Goal: Task Accomplishment & Management: Manage account settings

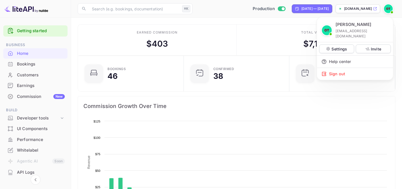
scroll to position [89, 103]
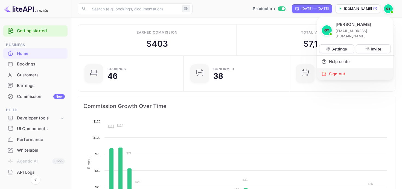
click at [339, 71] on div "Sign out" at bounding box center [355, 74] width 76 height 12
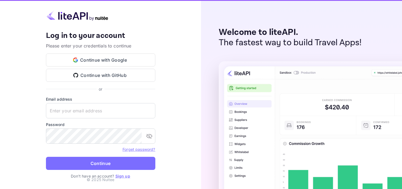
type input "[EMAIL_ADDRESS][DOMAIN_NAME]"
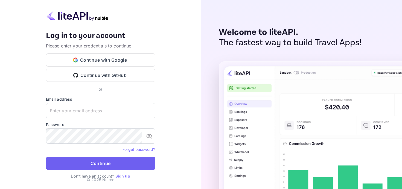
type input "[EMAIL_ADDRESS][DOMAIN_NAME]"
click at [101, 167] on button "Continue" at bounding box center [100, 163] width 109 height 13
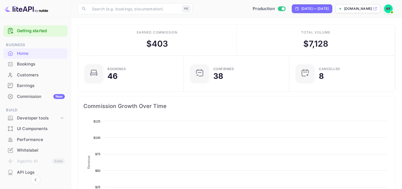
scroll to position [89, 103]
